Goal: Information Seeking & Learning: Learn about a topic

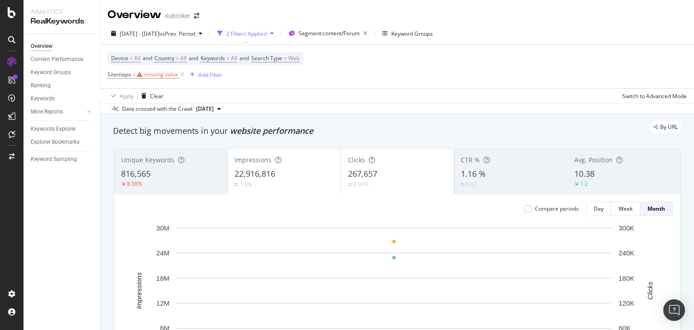
click at [312, 71] on div "Device = All and Country = All and Keywords = All and Search Type = Web Sitemap…" at bounding box center [397, 66] width 579 height 43
click at [139, 76] on icon at bounding box center [139, 74] width 5 height 5
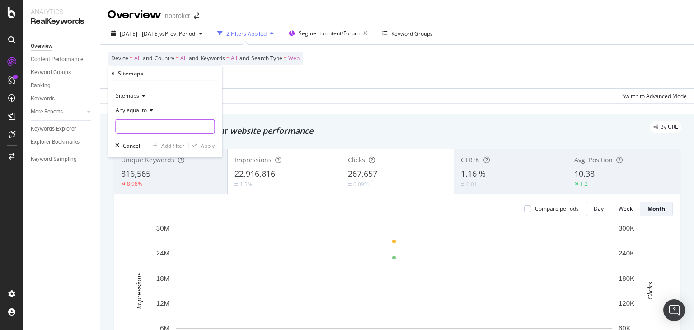
click at [151, 124] on input "text" at bounding box center [165, 126] width 98 height 14
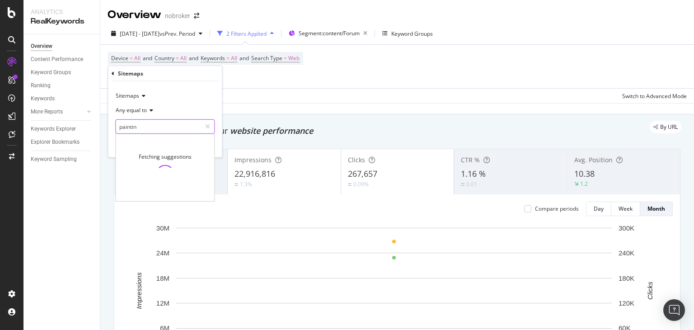
type input "painting"
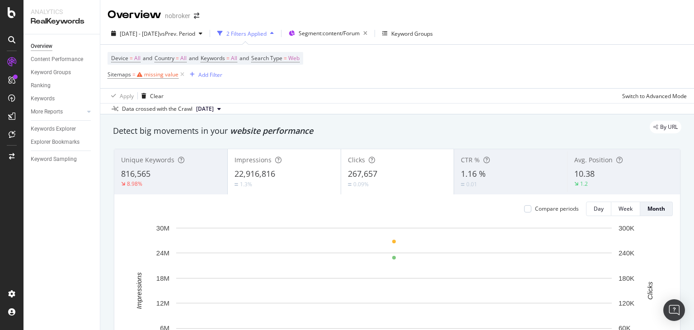
click at [239, 90] on div "Apply Clear Switch to Advanced Mode" at bounding box center [397, 95] width 594 height 15
click at [179, 75] on icon at bounding box center [182, 74] width 8 height 9
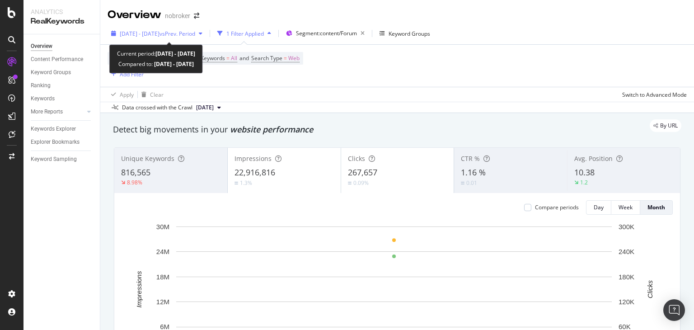
click at [159, 33] on span "[DATE] - [DATE]" at bounding box center [140, 34] width 40 height 8
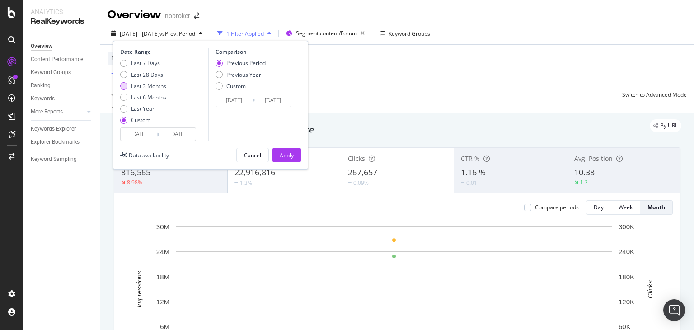
click at [148, 84] on div "Last 3 Months" at bounding box center [148, 86] width 35 height 8
type input "[DATE]"
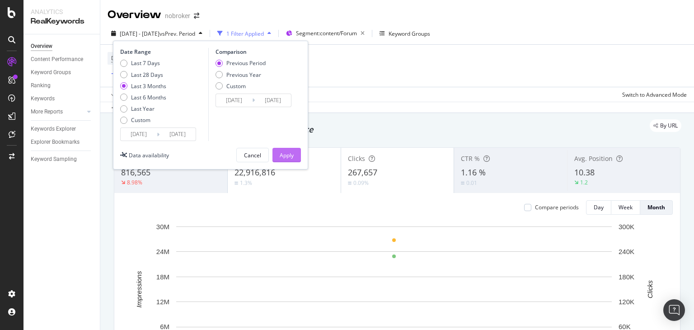
click at [287, 154] on div "Apply" at bounding box center [287, 155] width 14 height 8
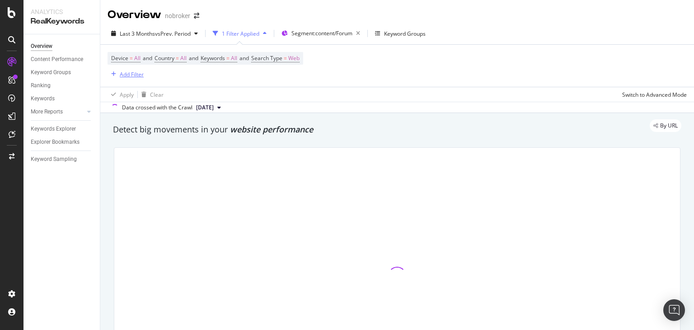
click at [120, 74] on div "Add Filter" at bounding box center [132, 74] width 24 height 8
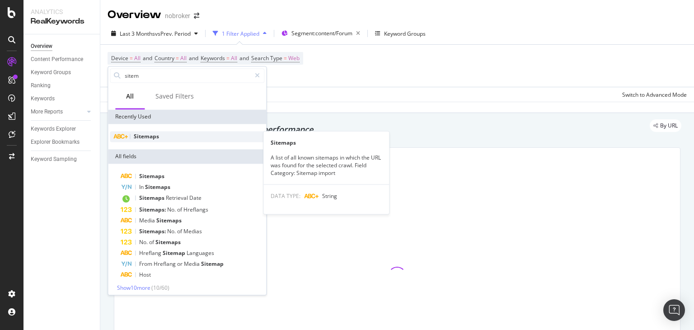
click at [143, 135] on span "Sitemaps" at bounding box center [146, 136] width 25 height 8
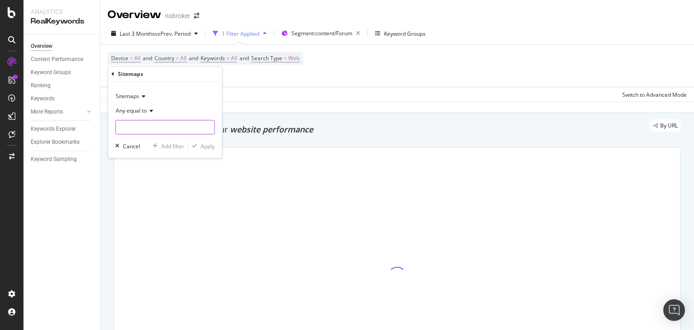
click at [134, 127] on input "text" at bounding box center [165, 127] width 98 height 14
type input "paint"
click at [134, 127] on input "paint" at bounding box center [158, 127] width 85 height 14
click at [132, 127] on input "paint" at bounding box center [158, 127] width 85 height 14
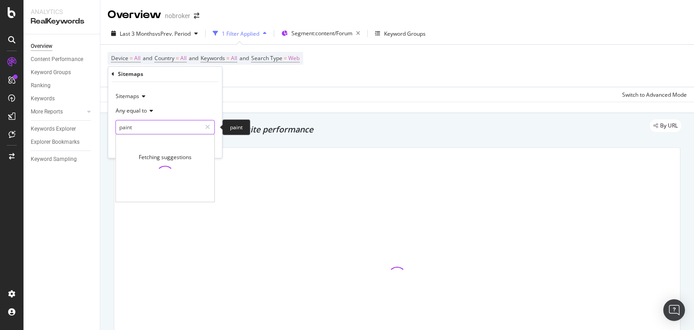
click at [150, 127] on input "paint" at bounding box center [158, 127] width 85 height 14
type input "painting"
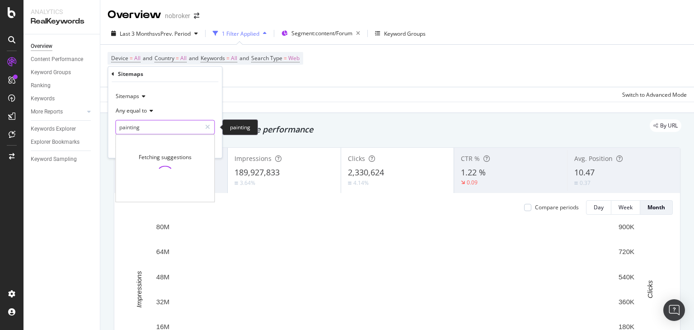
click at [172, 122] on input "painting" at bounding box center [158, 127] width 85 height 14
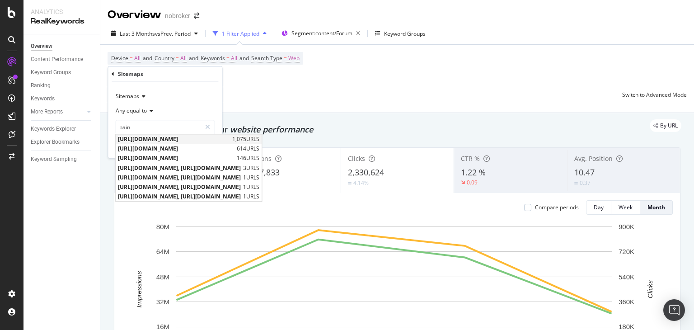
click at [230, 140] on span "[URL][DOMAIN_NAME]" at bounding box center [174, 140] width 112 height 8
type input "[URL][DOMAIN_NAME]"
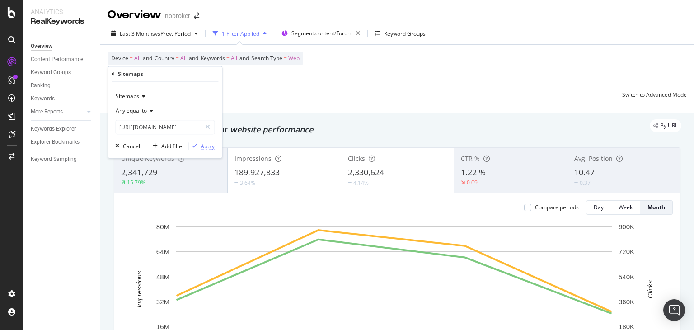
click at [203, 145] on div "Apply" at bounding box center [208, 146] width 14 height 8
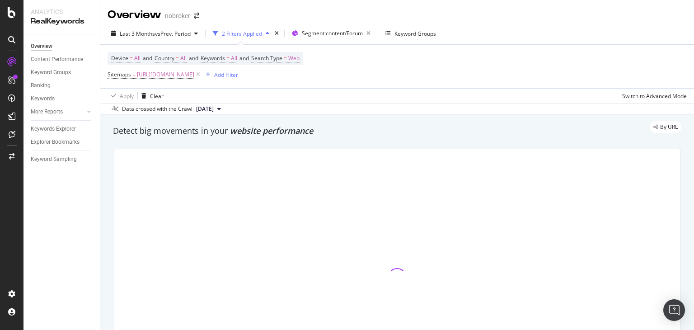
click at [214, 108] on span "[DATE]" at bounding box center [205, 109] width 18 height 8
click at [263, 92] on div "Apply Clear Switch to Advanced Mode" at bounding box center [397, 95] width 594 height 15
click at [214, 109] on span "[DATE]" at bounding box center [205, 109] width 18 height 8
click at [314, 127] on div "By URL" at bounding box center [392, 127] width 577 height 13
click at [243, 105] on div "Data crossed with the Crawl [DATE]" at bounding box center [397, 108] width 594 height 11
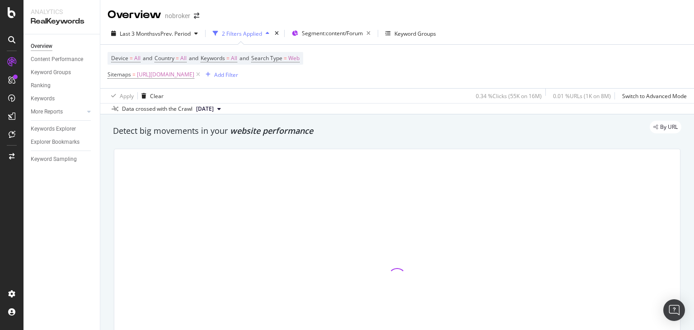
click at [267, 100] on div "Apply Clear 0.34 % Clicks ( 55K on 16M ) 0.01 % URLs ( 1K on 8M ) Switch to Adv…" at bounding box center [397, 95] width 594 height 15
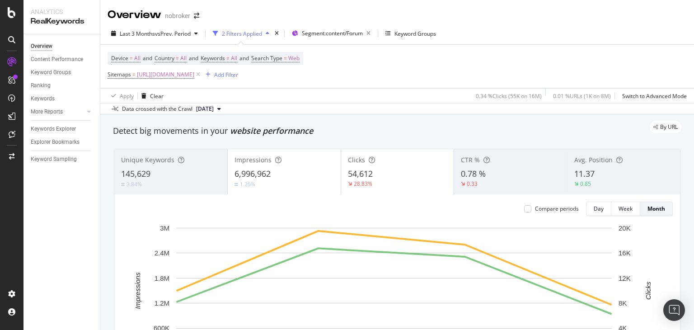
click at [293, 105] on div "Data crossed with the Crawl [DATE]" at bounding box center [397, 108] width 594 height 11
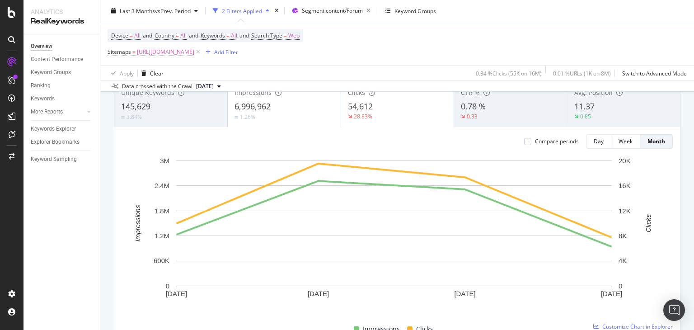
scroll to position [2, 0]
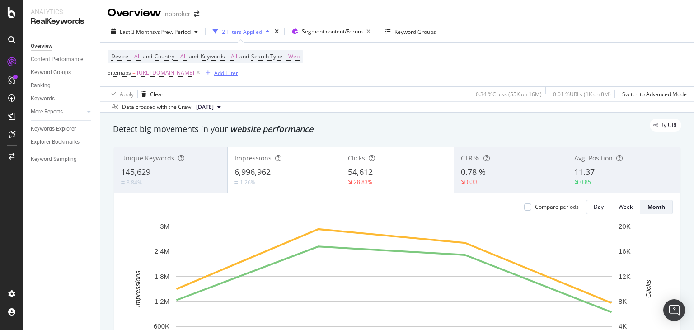
click at [238, 74] on div "Add Filter" at bounding box center [226, 73] width 24 height 8
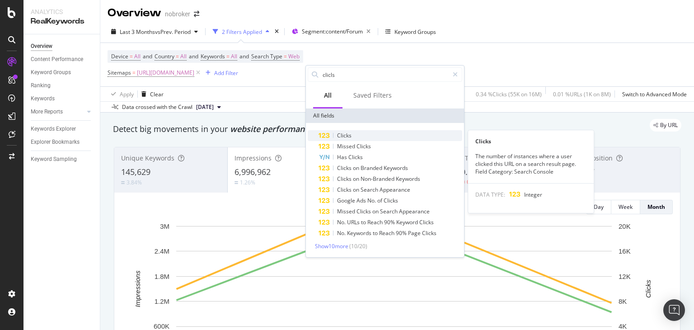
type input "clicls"
click at [350, 134] on span "Clicks" at bounding box center [344, 135] width 14 height 8
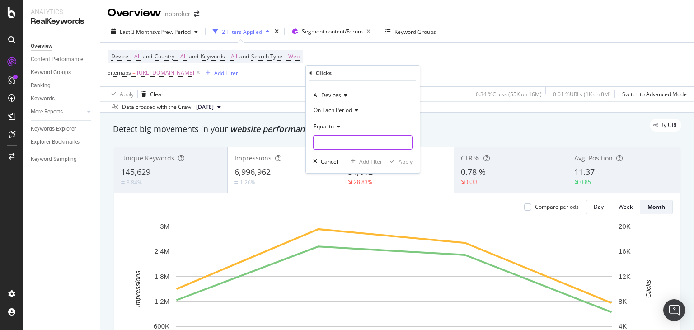
click at [332, 136] on input "number" at bounding box center [362, 142] width 99 height 14
type input "0"
click at [404, 161] on div "Apply" at bounding box center [405, 162] width 14 height 8
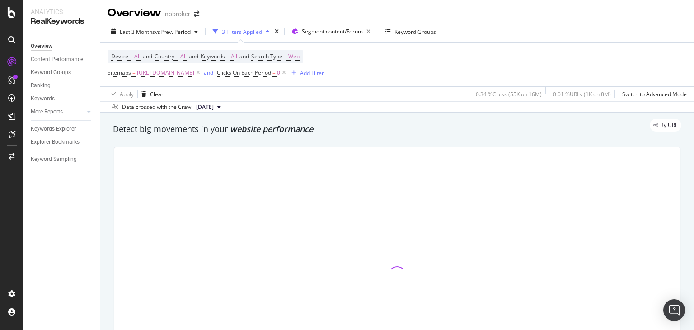
click at [353, 108] on div "Data crossed with the Crawl [DATE]" at bounding box center [397, 106] width 594 height 11
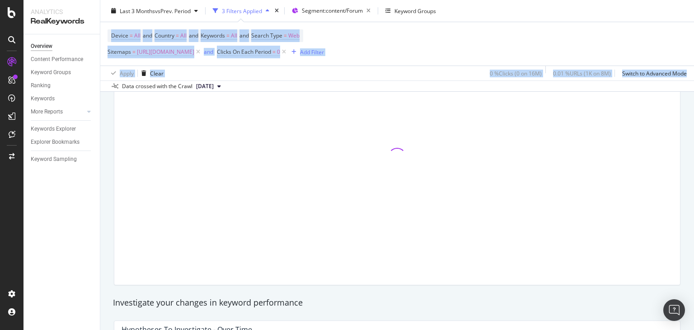
drag, startPoint x: 693, startPoint y: 21, endPoint x: 693, endPoint y: 31, distance: 9.5
click at [693, 31] on div "Overview nobroker Last 3 Months vs Prev. Period 3 Filters Applied Segment: cont…" at bounding box center [397, 165] width 594 height 330
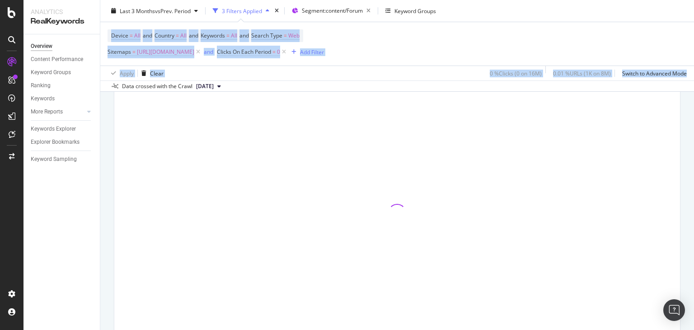
click at [649, 36] on div "Device = All and Country = All and Keywords = All and Search Type = Web Sitemap…" at bounding box center [397, 43] width 579 height 43
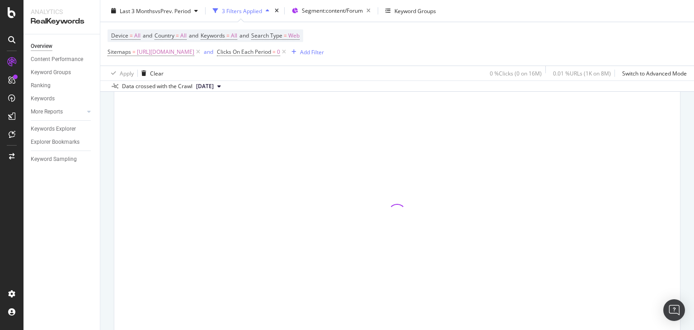
scroll to position [0, 0]
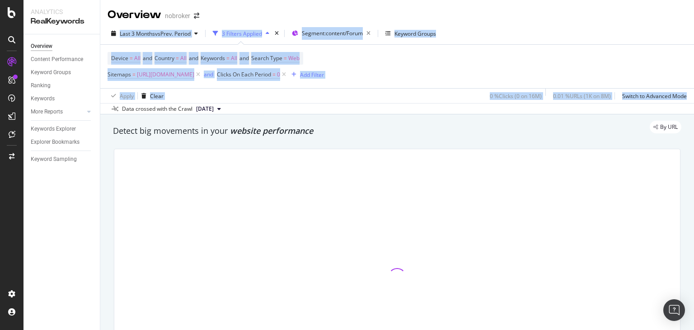
drag, startPoint x: 693, startPoint y: 36, endPoint x: 693, endPoint y: 18, distance: 18.5
click at [693, 18] on div "Overview nobroker Last 3 Months vs Prev. Period 3 Filters Applied Segment: cont…" at bounding box center [397, 165] width 594 height 330
click at [646, 27] on div "Last 3 Months vs Prev. Period 3 Filters Applied Segment: content/Forum Keyword …" at bounding box center [397, 35] width 594 height 18
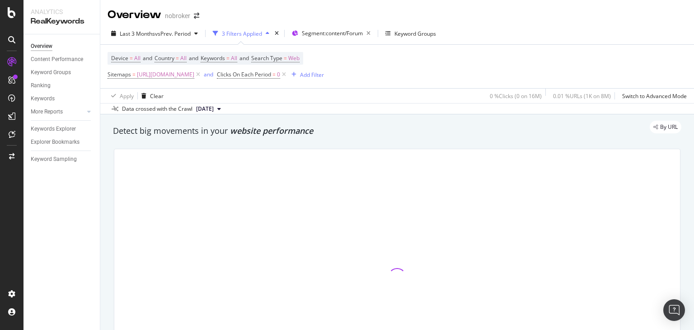
drag, startPoint x: 693, startPoint y: 17, endPoint x: 676, endPoint y: -1, distance: 24.6
click at [676, 0] on html "Analytics RealKeywords Overview Content Performance Keyword Groups Ranking Keyw…" at bounding box center [347, 165] width 694 height 330
click at [641, 13] on div "Overview nobroker" at bounding box center [397, 11] width 594 height 23
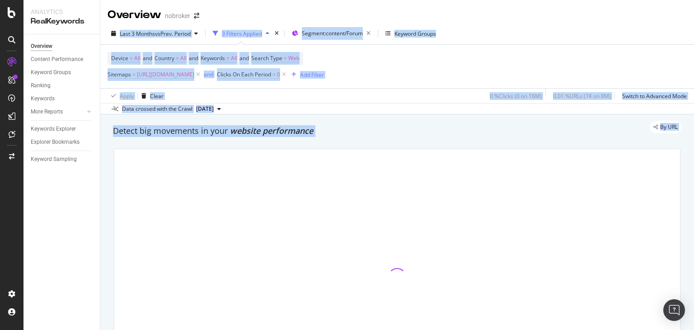
drag, startPoint x: 688, startPoint y: 91, endPoint x: 690, endPoint y: 7, distance: 84.0
click at [690, 7] on div "Overview nobroker Last 3 Months vs Prev. Period 3 Filters Applied Segment: cont…" at bounding box center [397, 165] width 594 height 330
click at [634, 13] on div "Overview nobroker" at bounding box center [397, 11] width 594 height 23
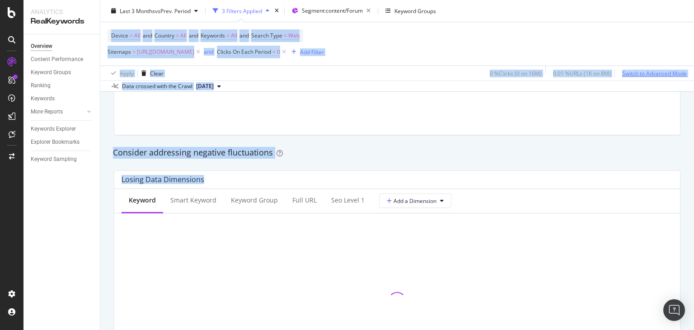
drag, startPoint x: 693, startPoint y: 23, endPoint x: 657, endPoint y: 76, distance: 64.8
click at [672, 141] on div "Overview nobroker Last 3 Months vs Prev. Period 3 Filters Applied Segment: cont…" at bounding box center [397, 165] width 594 height 330
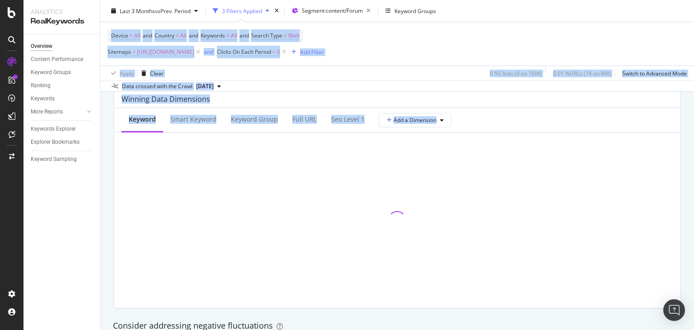
scroll to position [830, 0]
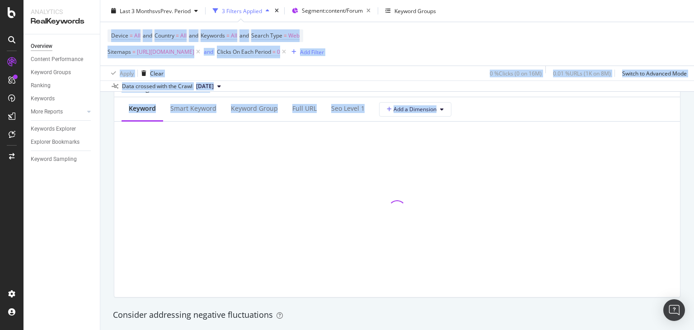
click at [572, 78] on div "0.01 % URLs ( 1K on 8M )" at bounding box center [583, 73] width 69 height 14
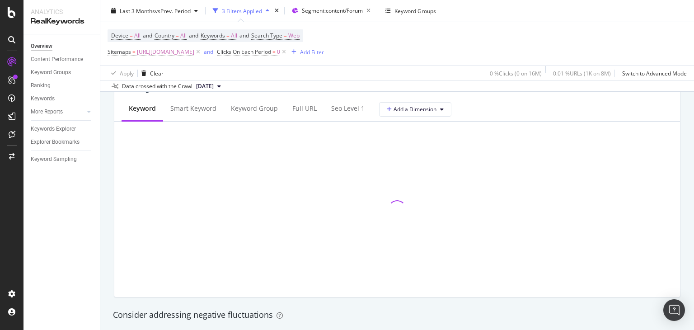
click at [455, 37] on div "Device = All and Country = All and Keywords = All and Search Type = Web Sitemap…" at bounding box center [397, 43] width 579 height 43
click at [693, 51] on div "Overview nobroker Last 3 Months vs Prev. Period 3 Filters Applied Segment: cont…" at bounding box center [397, 165] width 594 height 330
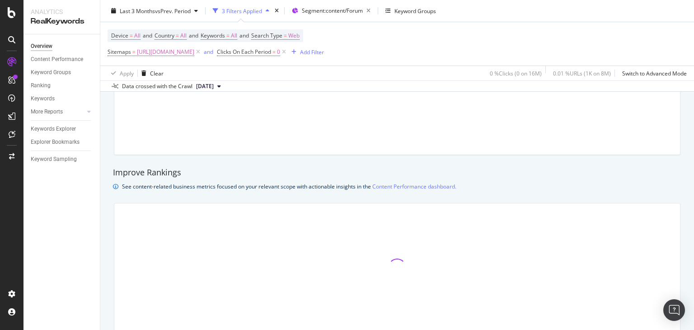
click at [693, 51] on div "Overview nobroker Last 3 Months vs Prev. Period 3 Filters Applied Segment: cont…" at bounding box center [397, 165] width 594 height 330
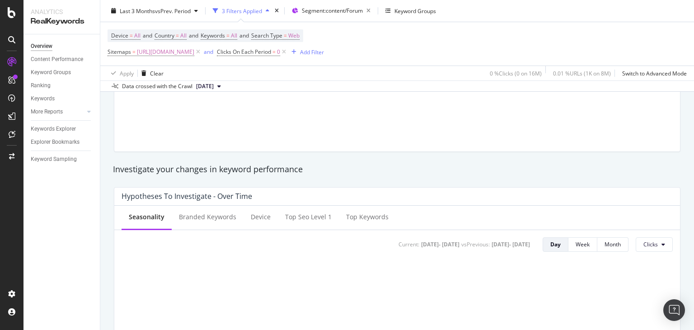
click at [693, 51] on div "Overview nobroker Last 3 Months vs Prev. Period 3 Filters Applied Segment: cont…" at bounding box center [397, 165] width 594 height 330
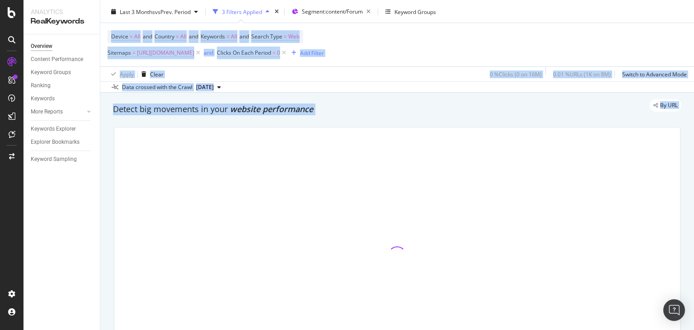
scroll to position [0, 0]
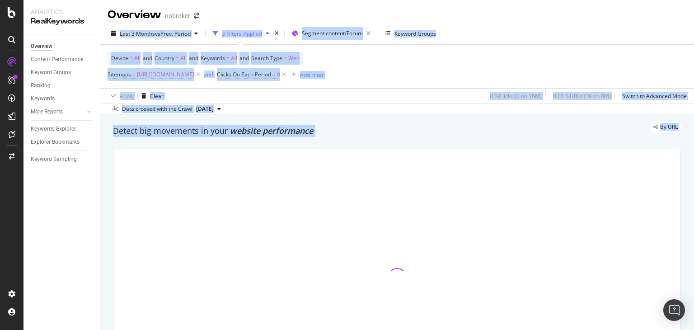
drag, startPoint x: 693, startPoint y: 51, endPoint x: 692, endPoint y: 1, distance: 50.2
click at [692, 1] on div "Overview nobroker Last 3 Months vs Prev. Period 3 Filters Applied Segment: cont…" at bounding box center [397, 165] width 594 height 330
click at [605, 19] on div "Overview nobroker" at bounding box center [397, 11] width 594 height 23
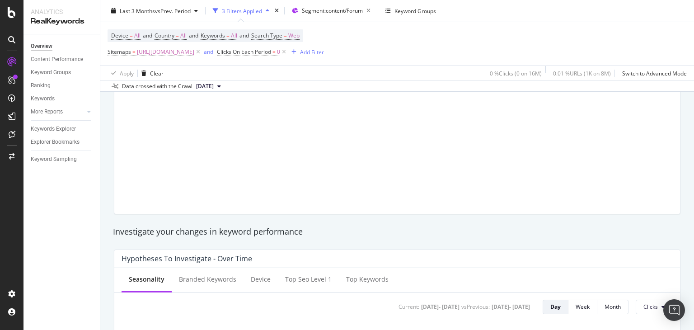
scroll to position [109, 0]
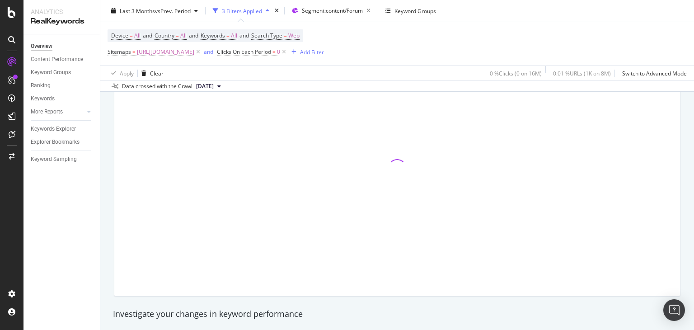
click at [621, 39] on div "Device = All and Country = All and Keywords = All and Search Type = Web Sitemap…" at bounding box center [397, 43] width 579 height 43
click at [570, 29] on div "Device = All and Country = All and Keywords = All and Search Type = Web Sitemap…" at bounding box center [397, 43] width 579 height 43
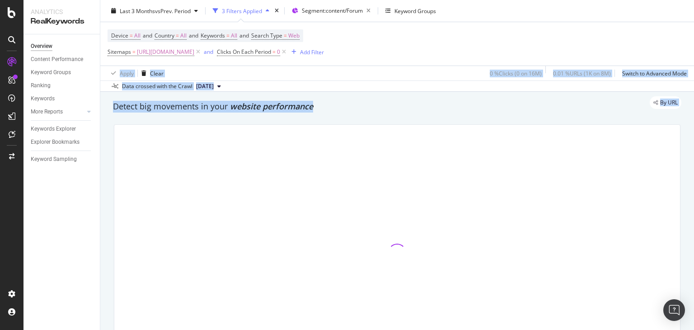
scroll to position [0, 0]
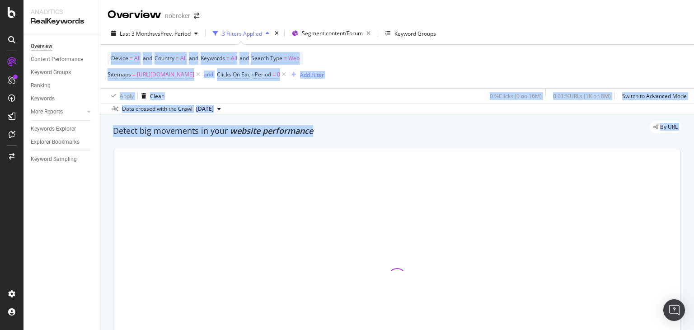
drag, startPoint x: 693, startPoint y: 50, endPoint x: 692, endPoint y: 30, distance: 20.4
click at [692, 30] on div "Overview nobroker Last 3 Months vs Prev. Period 3 Filters Applied Segment: cont…" at bounding box center [397, 165] width 594 height 330
click at [578, 55] on div "Device = All and Country = All and Keywords = All and Search Type = Web Sitemap…" at bounding box center [397, 66] width 579 height 43
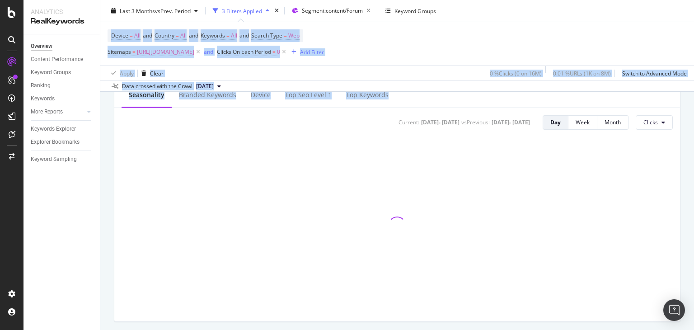
scroll to position [392, 0]
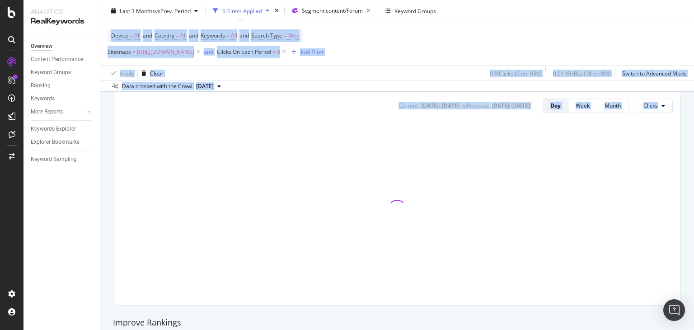
drag, startPoint x: 693, startPoint y: 33, endPoint x: 693, endPoint y: 93, distance: 60.5
click at [693, 93] on div "Overview nobroker Last 3 Months vs Prev. Period 3 Filters Applied Segment: cont…" at bounding box center [397, 165] width 594 height 330
click at [593, 39] on div "Device = All and Country = All and Keywords = All and Search Type = Web Sitemap…" at bounding box center [397, 43] width 579 height 43
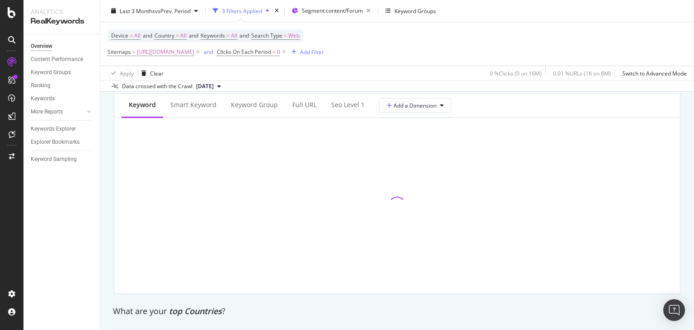
scroll to position [1092, 0]
click at [693, 199] on div "Overview nobroker Last 3 Months vs Prev. Period 3 Filters Applied Segment: cont…" at bounding box center [397, 165] width 594 height 330
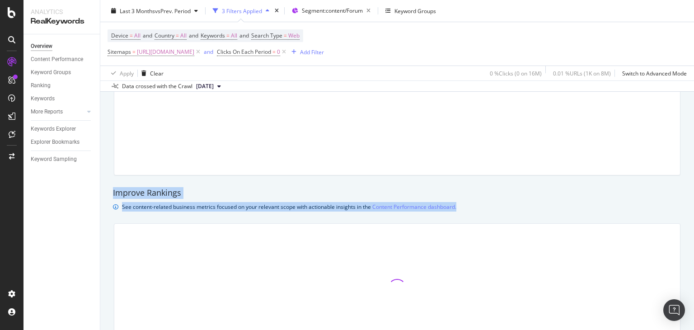
drag, startPoint x: 693, startPoint y: 199, endPoint x: 693, endPoint y: 107, distance: 92.1
click at [693, 107] on div "Overview nobroker Last 3 Months vs Prev. Period 3 Filters Applied Segment: cont…" at bounding box center [397, 165] width 594 height 330
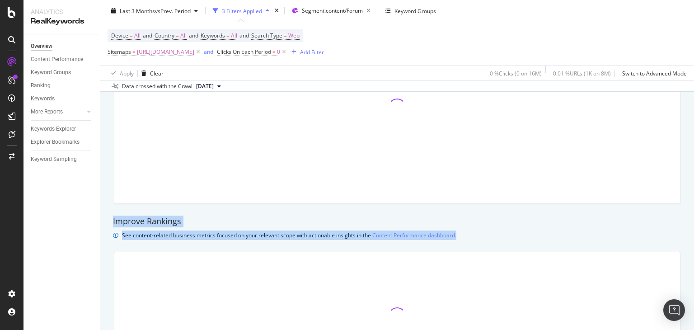
scroll to position [205, 0]
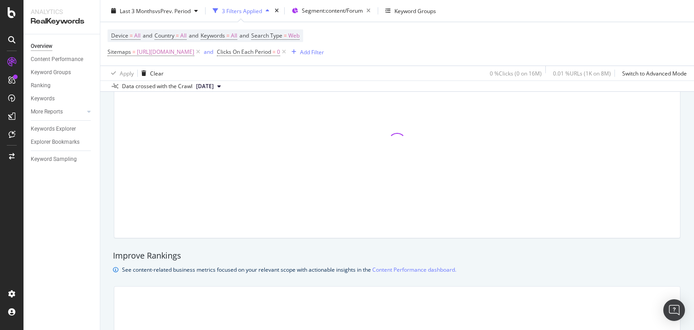
scroll to position [340, 0]
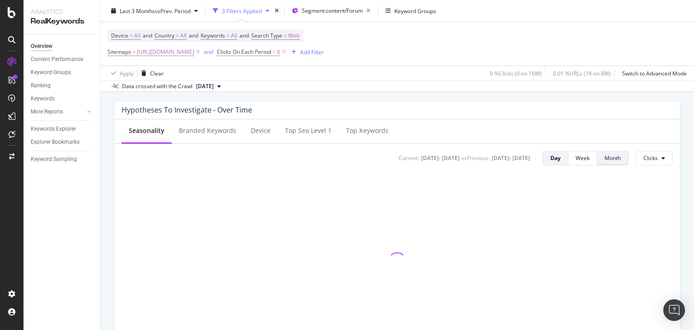
click at [607, 159] on div "Month" at bounding box center [612, 158] width 16 height 8
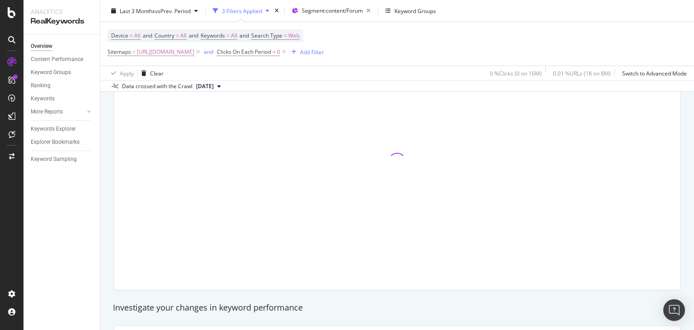
scroll to position [0, 0]
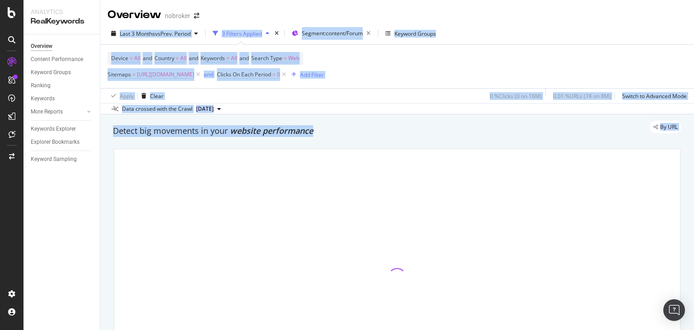
drag, startPoint x: 693, startPoint y: 42, endPoint x: 691, endPoint y: 9, distance: 33.1
click at [691, 9] on div "Overview nobroker Last 3 Months vs Prev. Period 3 Filters Applied Segment: cont…" at bounding box center [397, 165] width 594 height 330
click at [654, 24] on div "Last 3 Months vs Prev. Period 3 Filters Applied Segment: content/Forum Keyword …" at bounding box center [397, 69] width 594 height 92
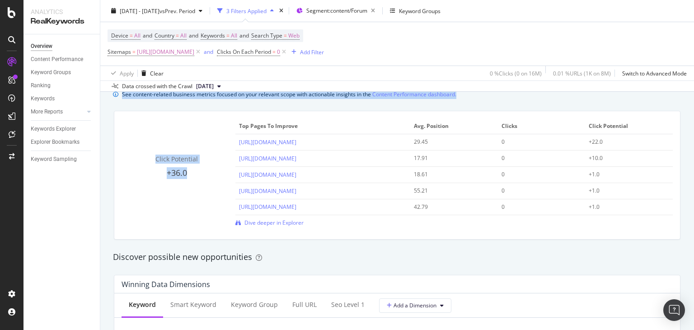
drag, startPoint x: 693, startPoint y: 76, endPoint x: 693, endPoint y: 111, distance: 34.3
click at [693, 111] on div "Overview nobroker 2025 Jun. 15th - Sep. 14th vs Prev. Period 3 Filters Applied …" at bounding box center [397, 165] width 594 height 330
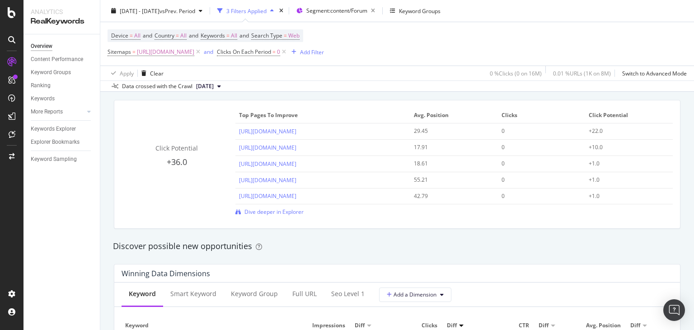
click at [397, 237] on div "Discover possible new opportunities" at bounding box center [396, 246] width 577 height 21
click at [272, 212] on span "Dive deeper in Explorer" at bounding box center [273, 212] width 59 height 8
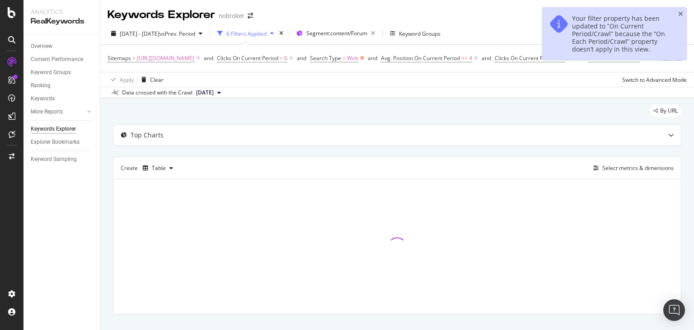
click at [366, 61] on icon at bounding box center [362, 58] width 8 height 9
click at [409, 56] on icon at bounding box center [405, 58] width 8 height 9
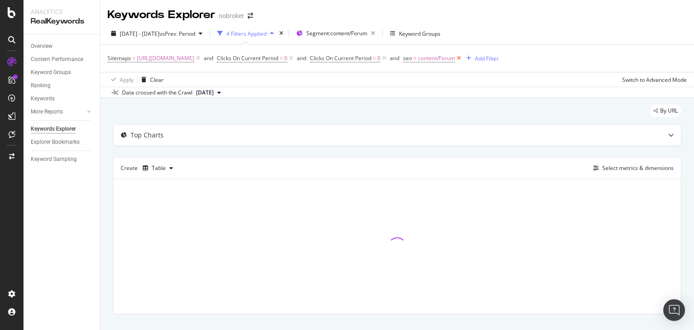
click at [463, 58] on icon at bounding box center [459, 58] width 8 height 9
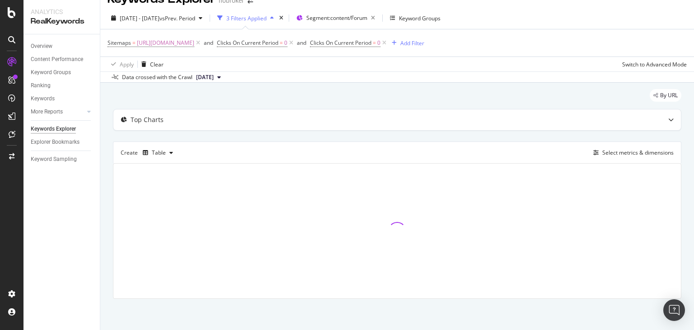
click at [693, 137] on div "Keywords Explorer nobroker 2025 Jun. 15th - Sep. 14th vs Prev. Period 3 Filters…" at bounding box center [397, 165] width 594 height 330
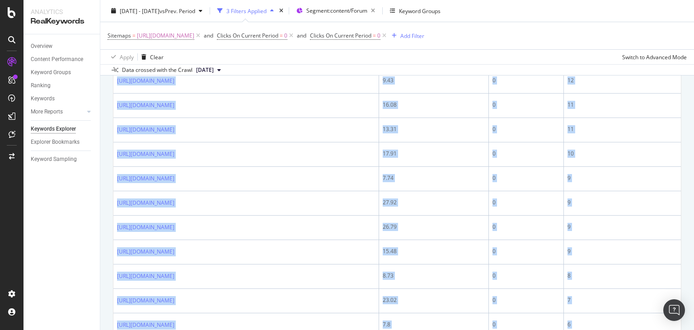
scroll to position [1186, 0]
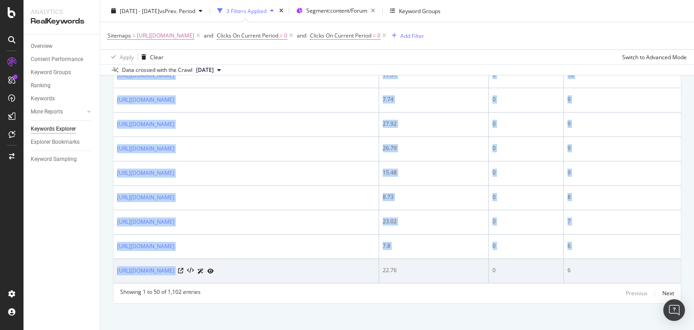
drag, startPoint x: 113, startPoint y: 105, endPoint x: 386, endPoint y: 270, distance: 319.1
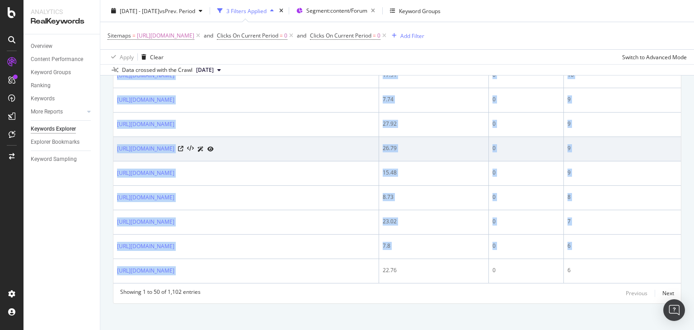
copy tbody "https://www.nobroker.in/forum/how-to-calculate-square-feet-of-a-wall/ 10.53 0 1…"
